Goal: Transaction & Acquisition: Download file/media

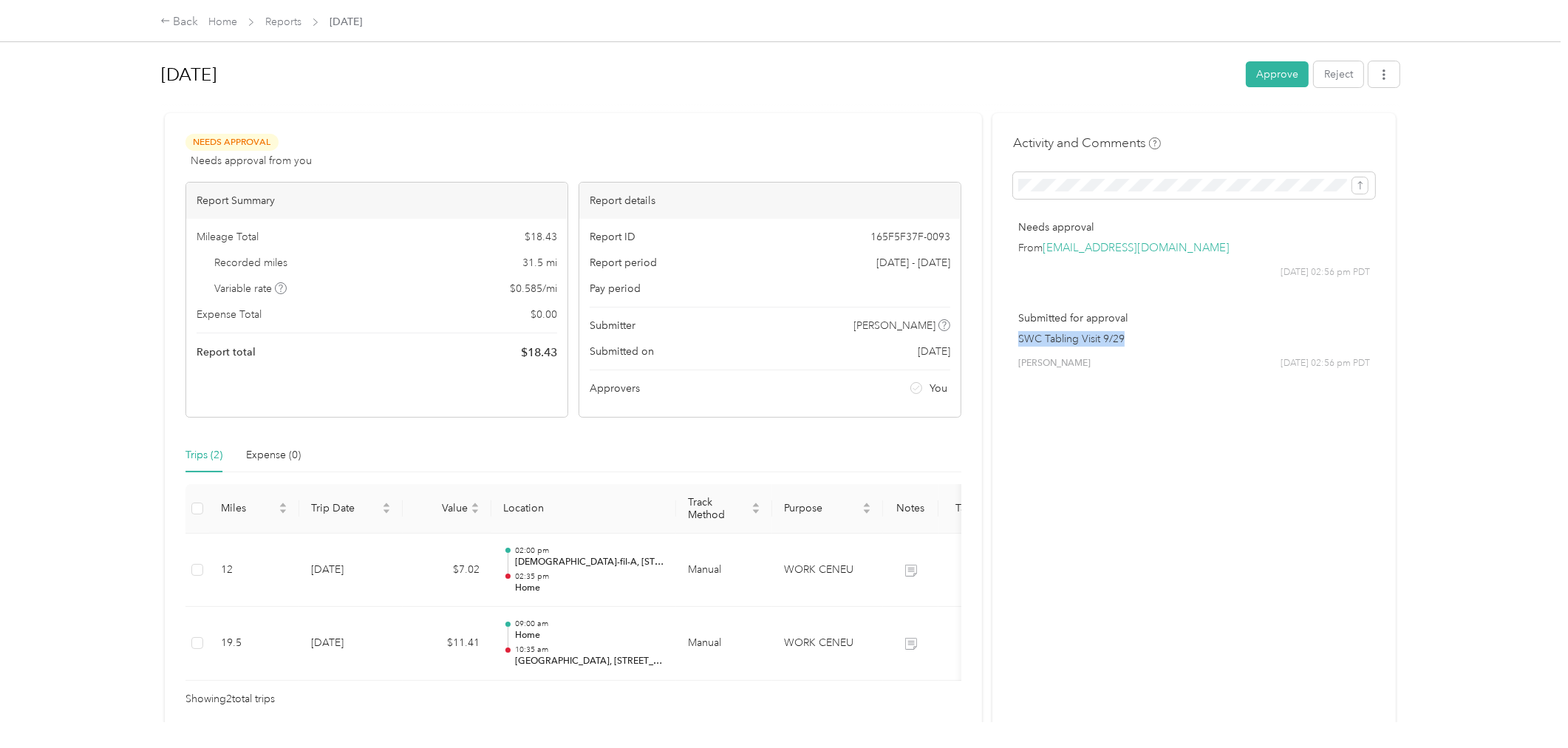
drag, startPoint x: 1015, startPoint y: 335, endPoint x: 1126, endPoint y: 335, distance: 111.0
click at [1126, 335] on p "SWC Tabling Visit 9/29" at bounding box center [1194, 339] width 352 height 16
copy p "SWC Tabling Visit 9/29"
click at [1007, 184] on div "Activity and Comments Needs approval From [EMAIL_ADDRESS][DOMAIN_NAME] [DATE] 0…" at bounding box center [1194, 421] width 403 height 615
click at [1260, 72] on button "Approve" at bounding box center [1277, 73] width 63 height 26
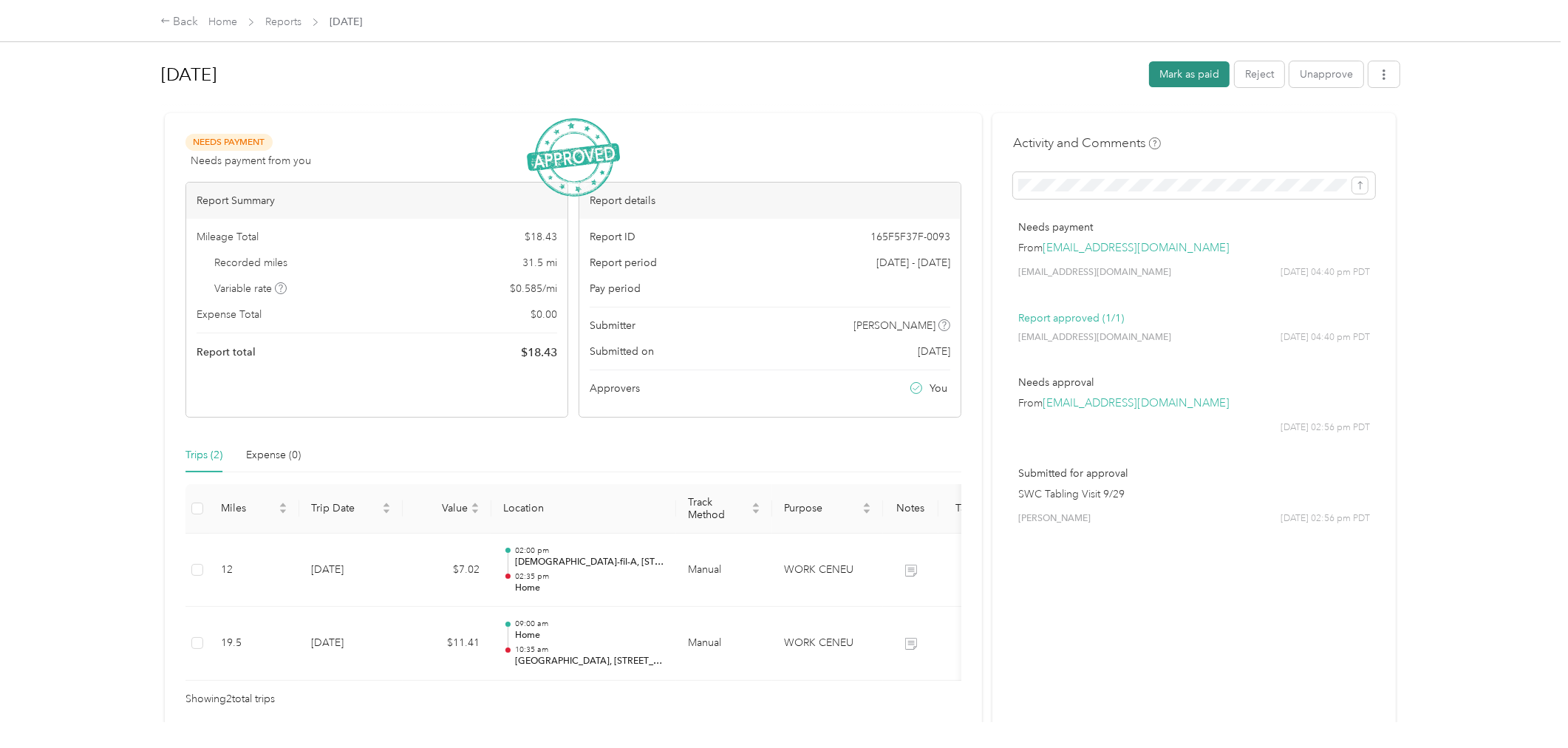
click at [1195, 72] on button "Mark as paid" at bounding box center [1189, 73] width 80 height 26
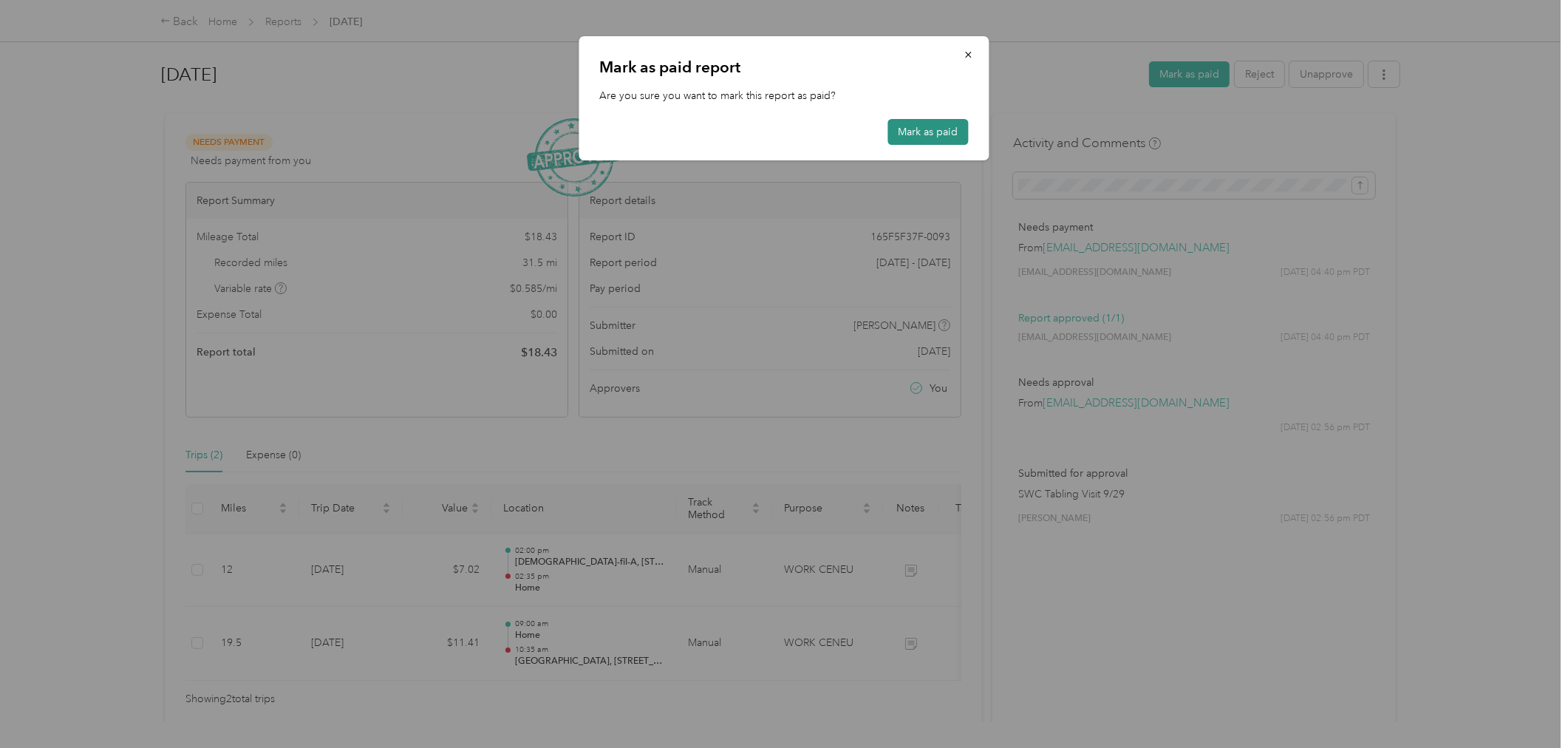
click at [944, 127] on button "Mark as paid" at bounding box center [928, 131] width 80 height 26
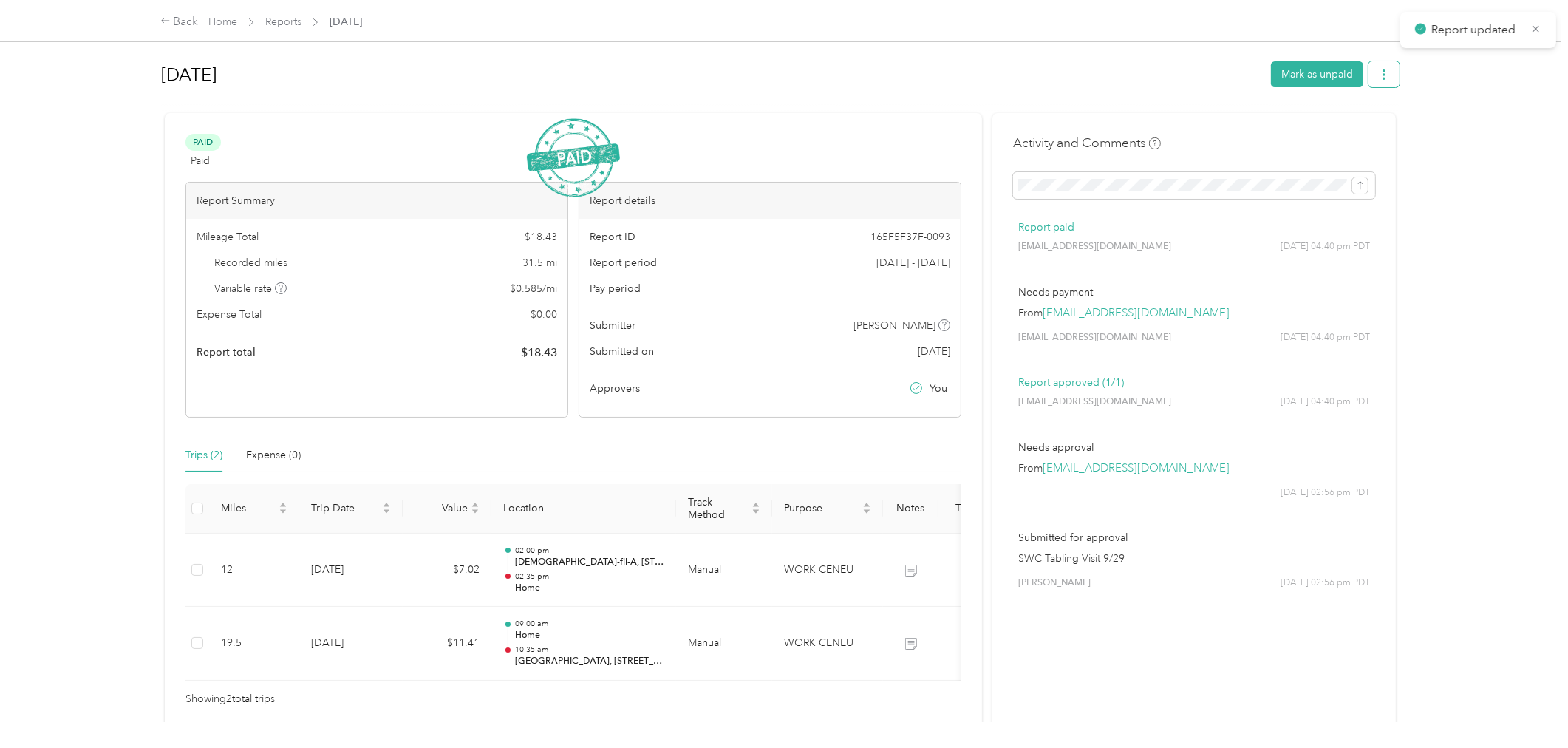
click at [1379, 76] on icon "button" at bounding box center [1384, 74] width 10 height 10
click at [1352, 127] on span "Download" at bounding box center [1337, 127] width 48 height 16
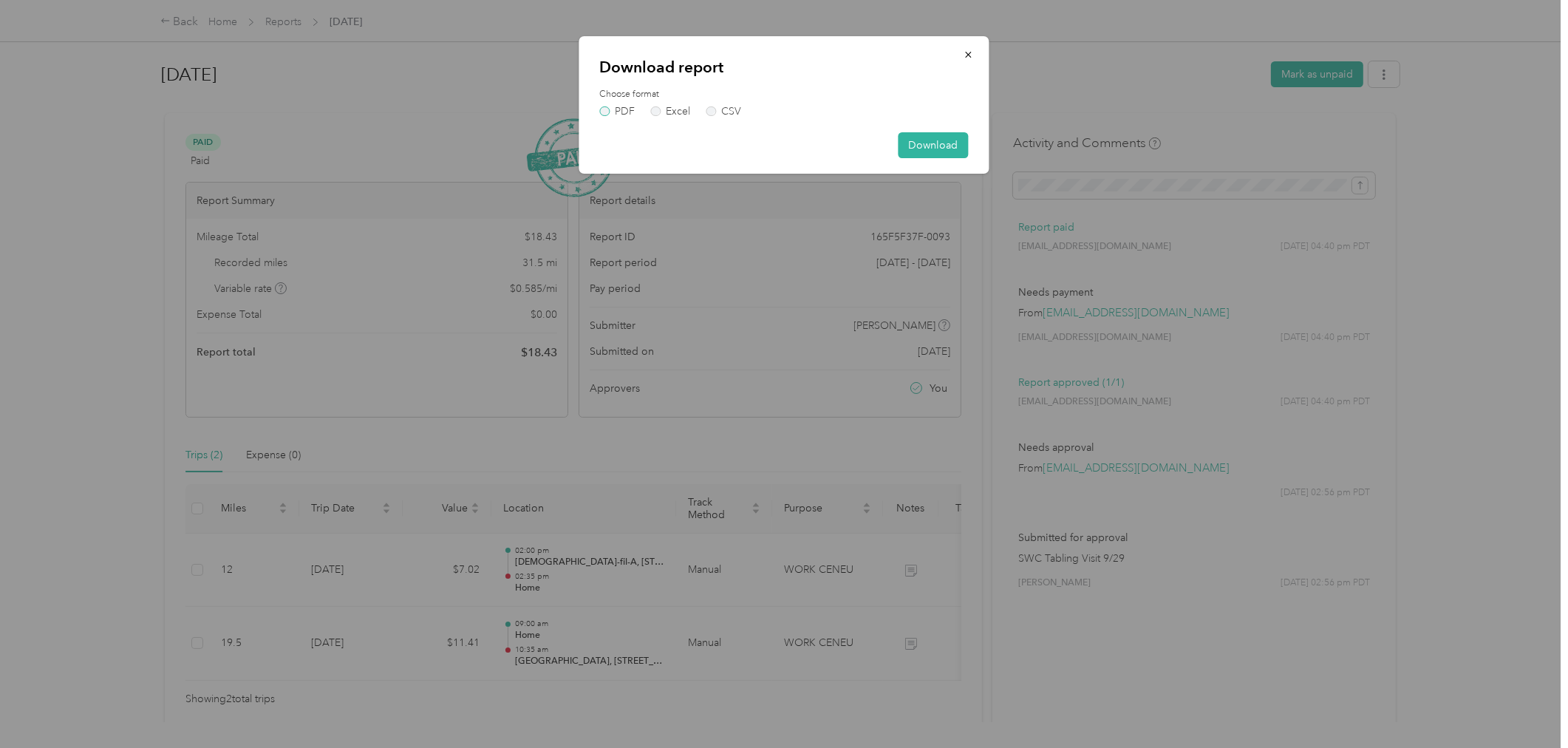
click at [616, 107] on label "PDF" at bounding box center [617, 111] width 35 height 10
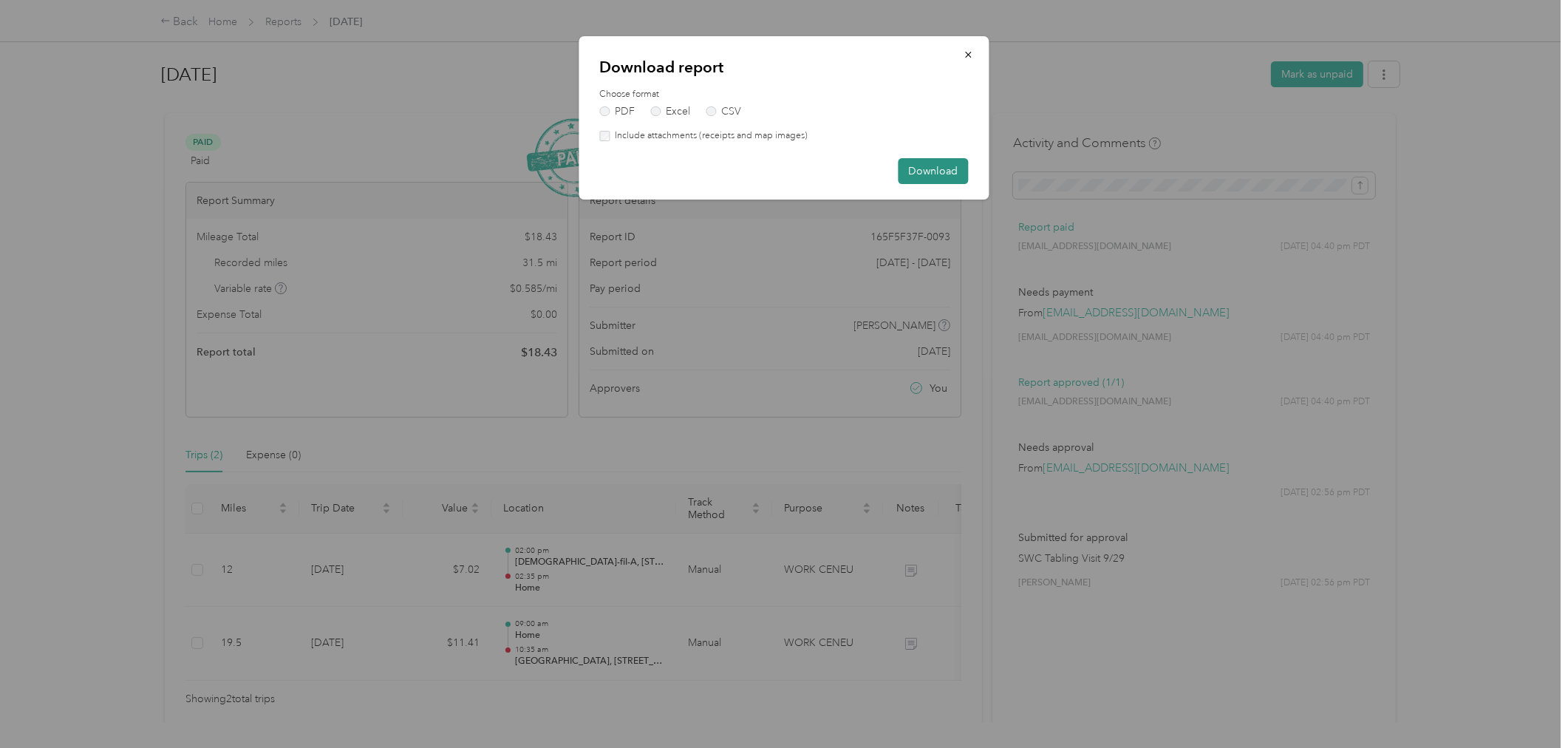
click at [934, 167] on button "Download" at bounding box center [934, 170] width 70 height 26
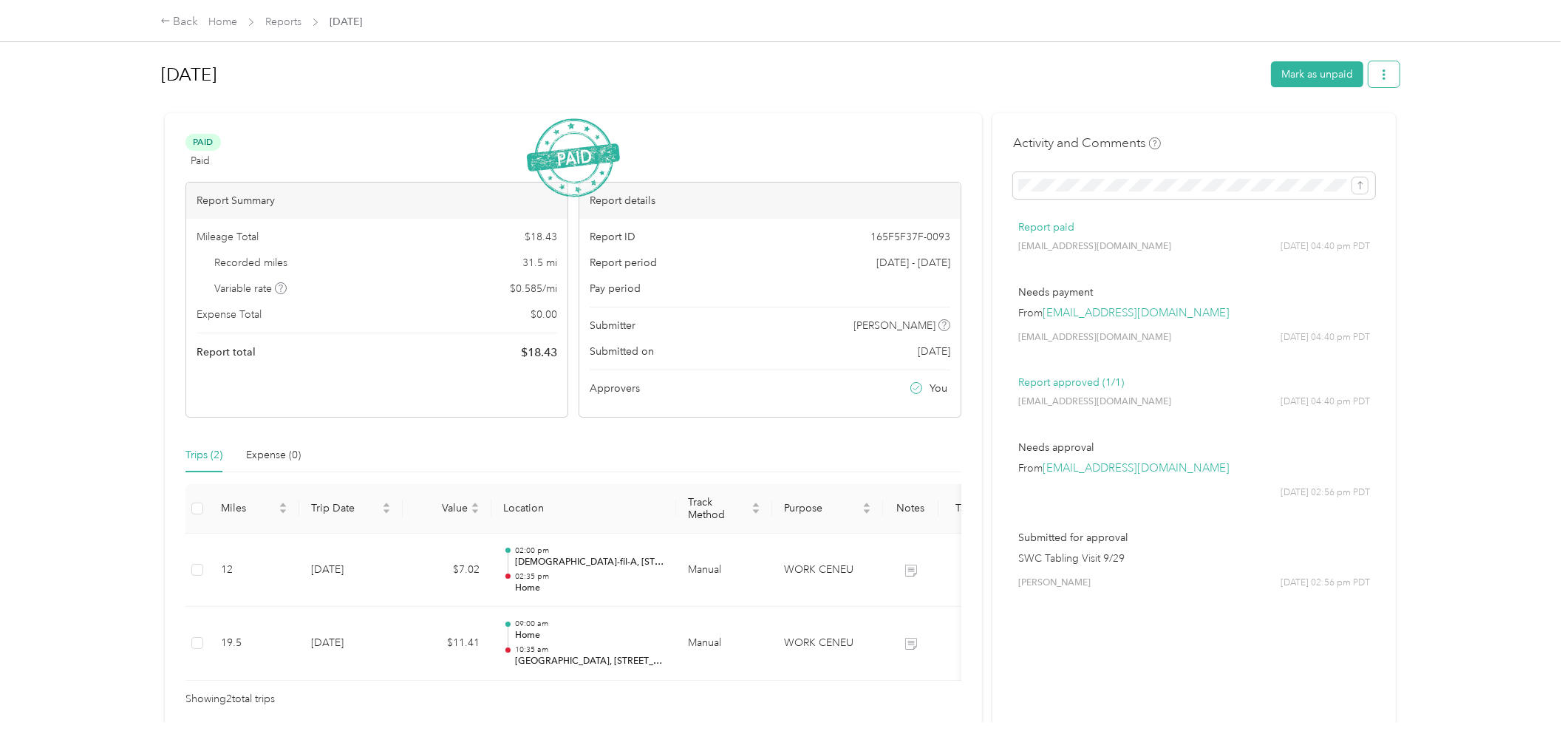
click at [1386, 75] on button "button" at bounding box center [1384, 73] width 31 height 26
drag, startPoint x: 359, startPoint y: 84, endPoint x: 286, endPoint y: 16, distance: 99.8
click at [362, 84] on h1 "[DATE]" at bounding box center [710, 74] width 1099 height 35
